Goal: Task Accomplishment & Management: Complete application form

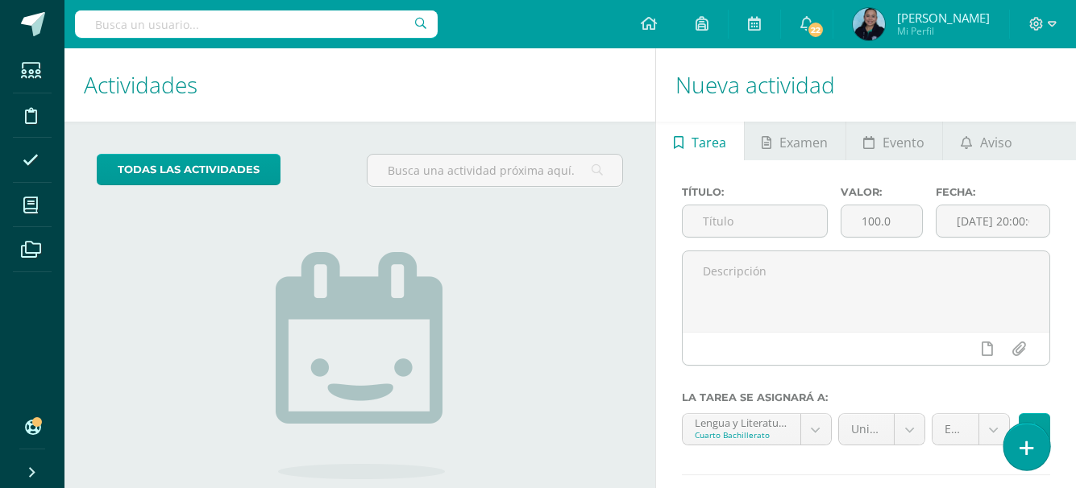
click at [1024, 450] on icon at bounding box center [1027, 448] width 15 height 19
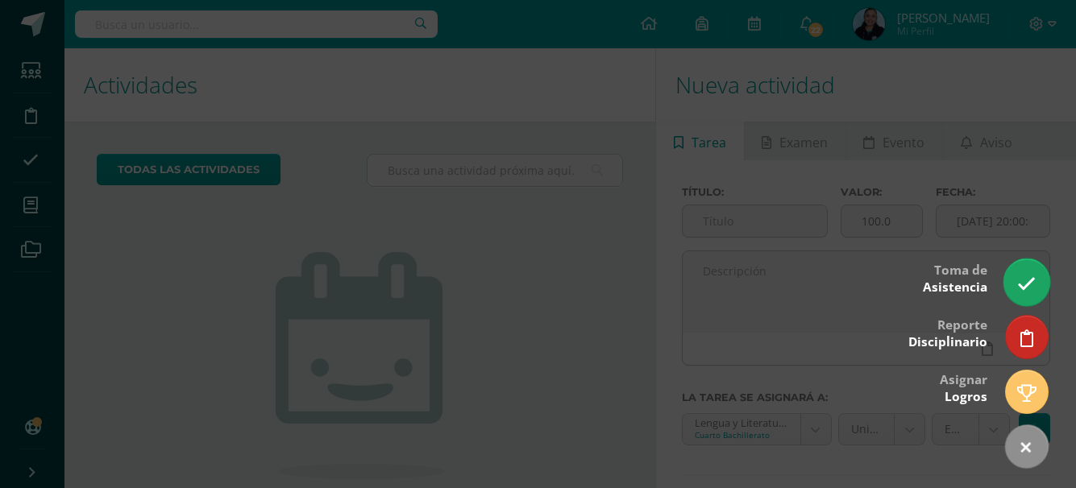
click at [1023, 279] on icon at bounding box center [1026, 284] width 19 height 19
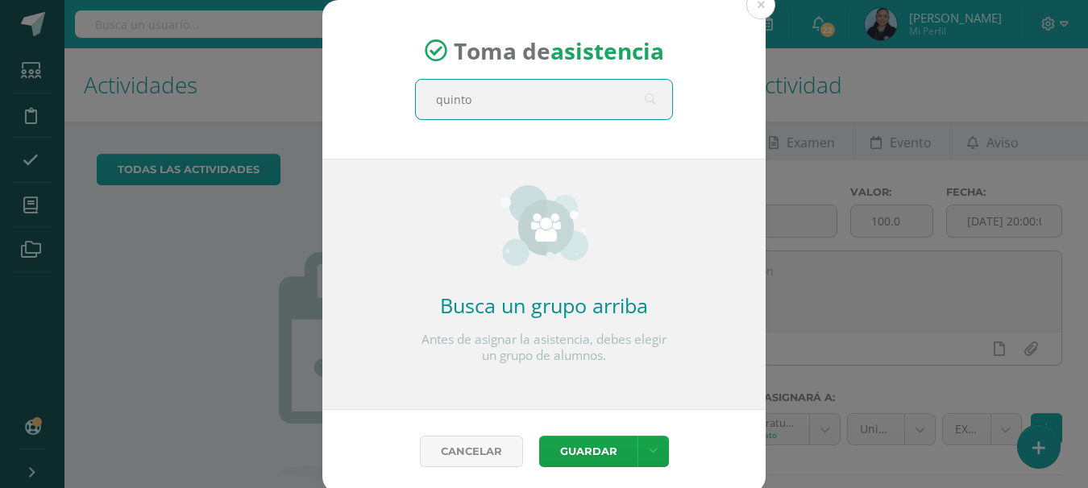
type input "quinto a"
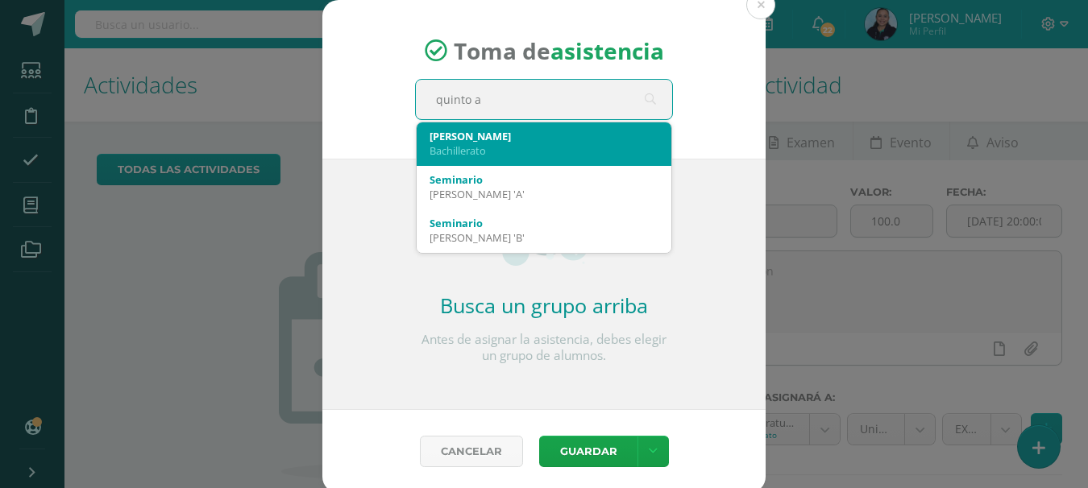
click at [497, 143] on div "Bachillerato" at bounding box center [544, 150] width 229 height 15
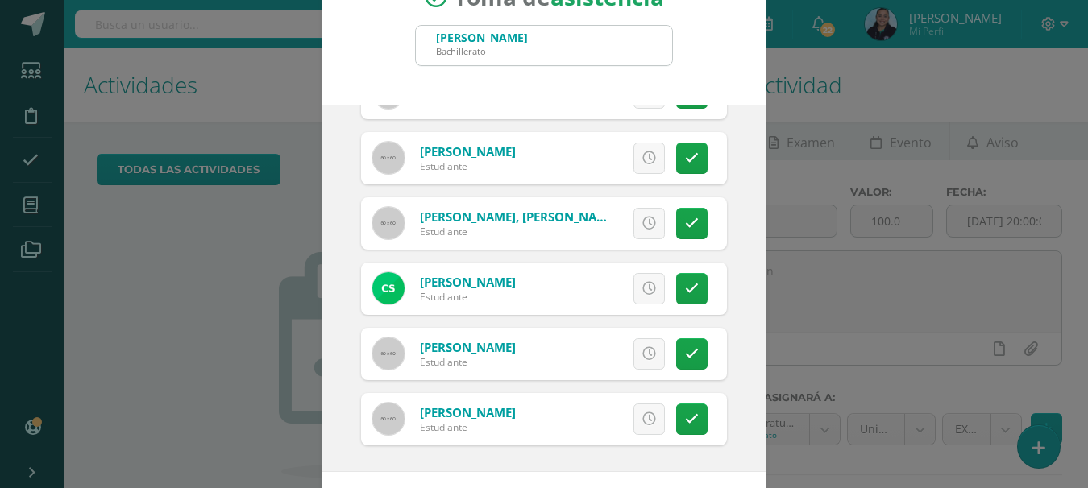
scroll to position [121, 0]
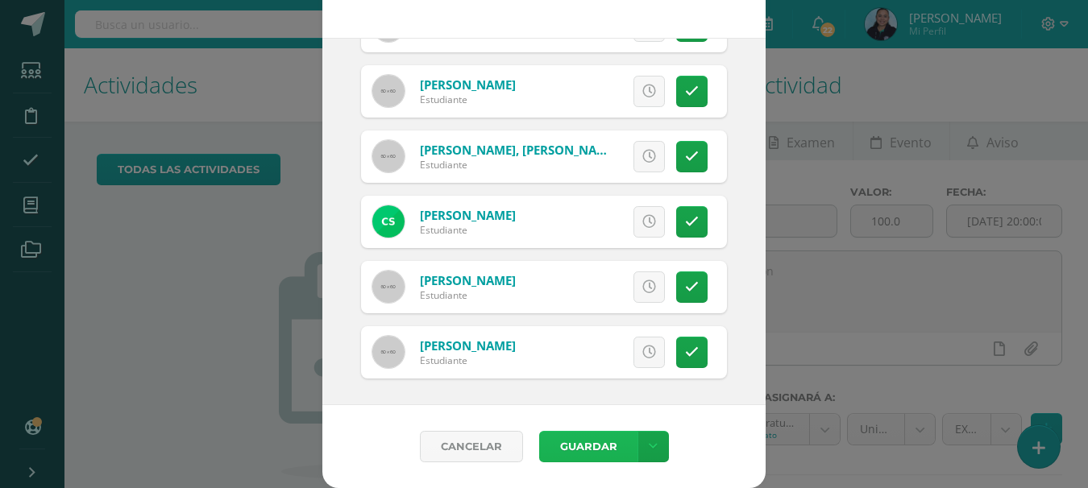
click at [590, 438] on button "Guardar" at bounding box center [588, 446] width 98 height 31
